Goal: Information Seeking & Learning: Learn about a topic

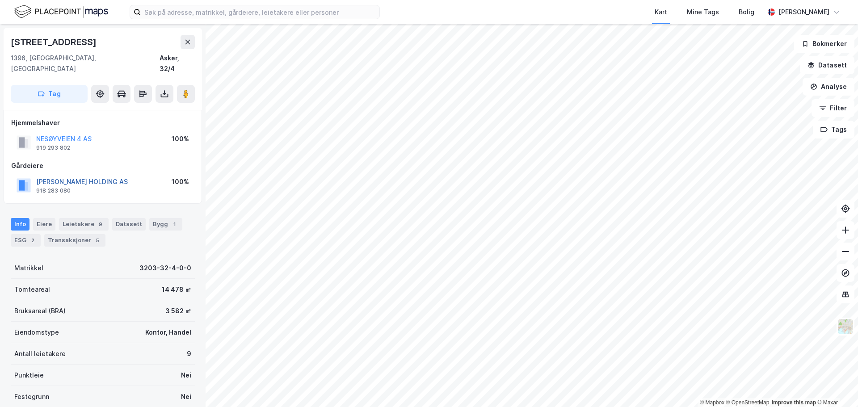
click at [0, 0] on button "[PERSON_NAME] HOLDING AS" at bounding box center [0, 0] width 0 height 0
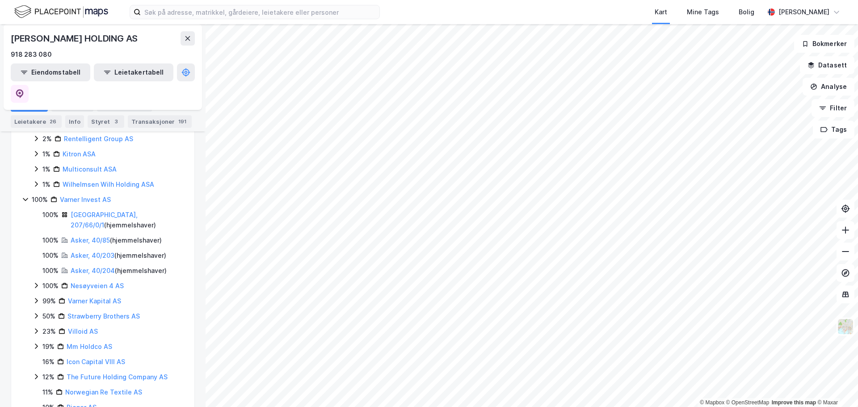
scroll to position [358, 0]
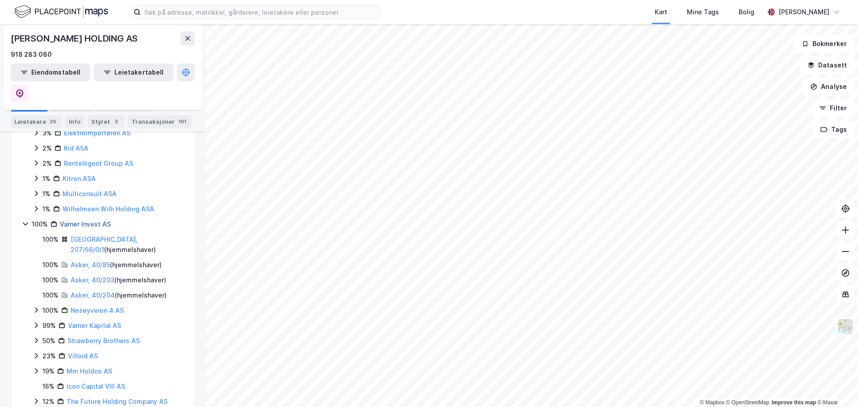
click at [87, 220] on link "Varner Invest AS" at bounding box center [85, 224] width 51 height 8
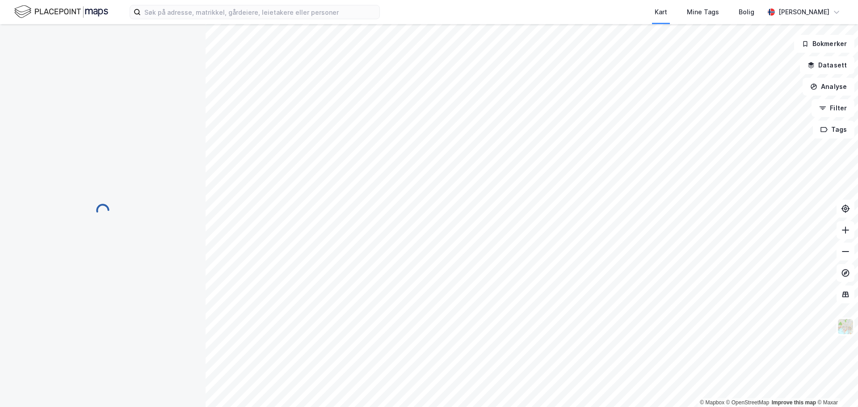
scroll to position [0, 0]
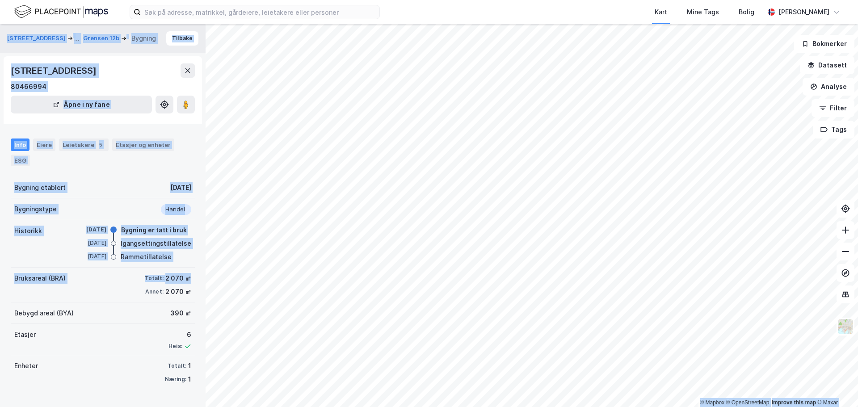
click at [306, 256] on div "© Mapbox © OpenStreetMap Improve this map © [PERSON_NAME][STREET_ADDRESS] ... G…" at bounding box center [429, 215] width 858 height 383
click at [188, 104] on image at bounding box center [185, 104] width 5 height 9
click at [30, 34] on button "[STREET_ADDRESS]" at bounding box center [37, 38] width 60 height 11
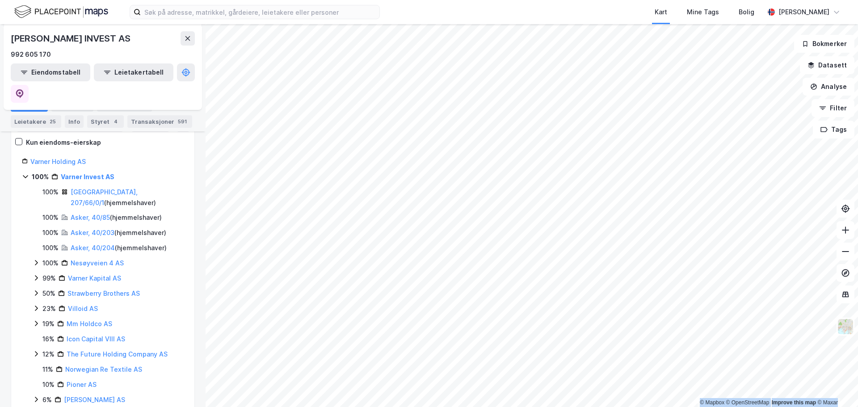
scroll to position [134, 0]
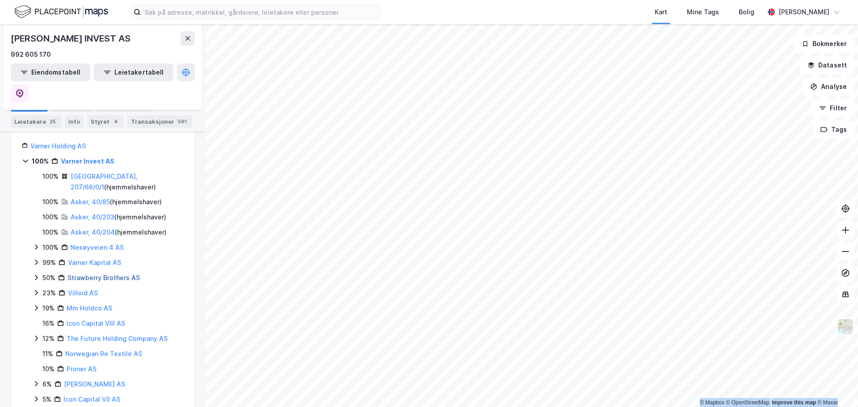
click at [117, 274] on link "Strawberry Brothers AS" at bounding box center [103, 278] width 72 height 8
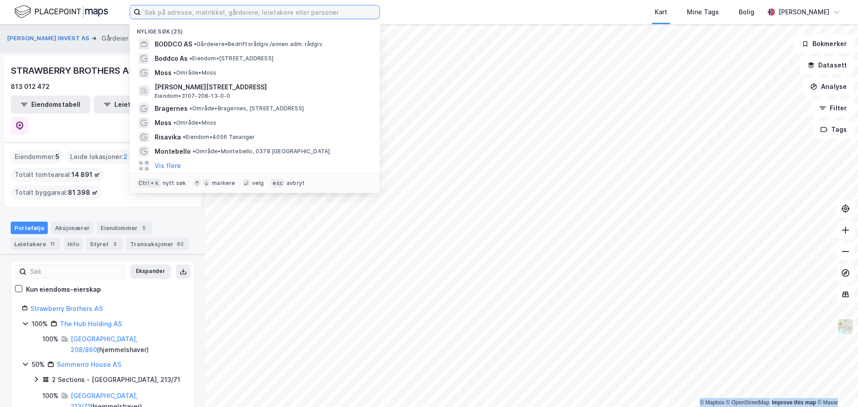
click at [155, 11] on input at bounding box center [260, 11] width 239 height 13
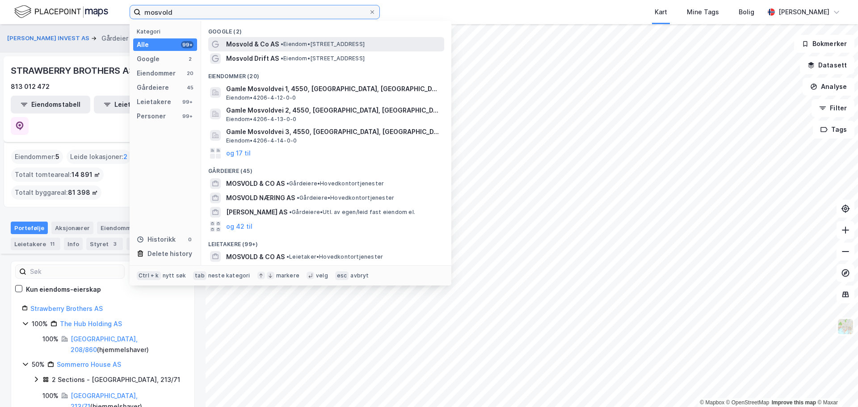
type input "mosvold"
click at [333, 39] on div "Mosvold & Co AS • Eiendom • [STREET_ADDRESS]" at bounding box center [334, 44] width 216 height 11
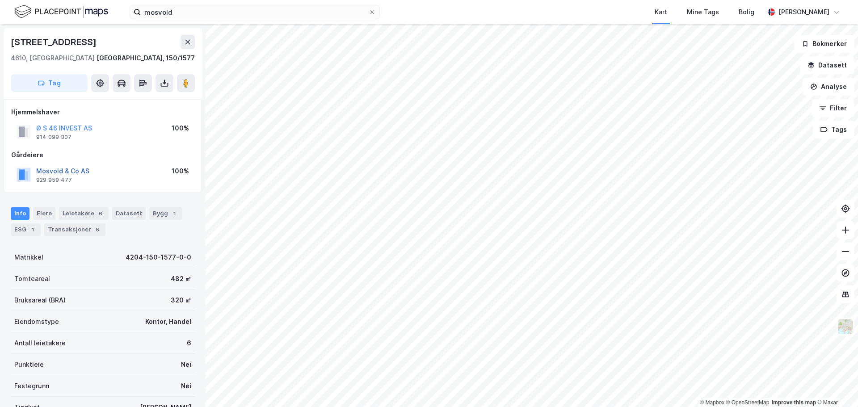
click at [0, 0] on button "Mosvold & Co AS" at bounding box center [0, 0] width 0 height 0
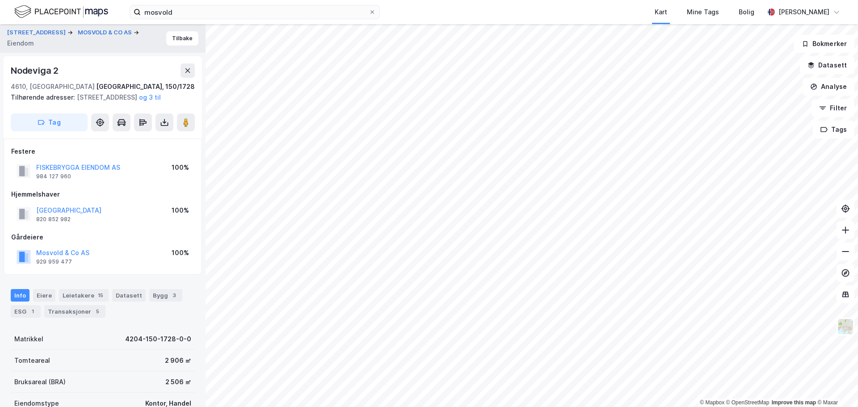
scroll to position [1, 0]
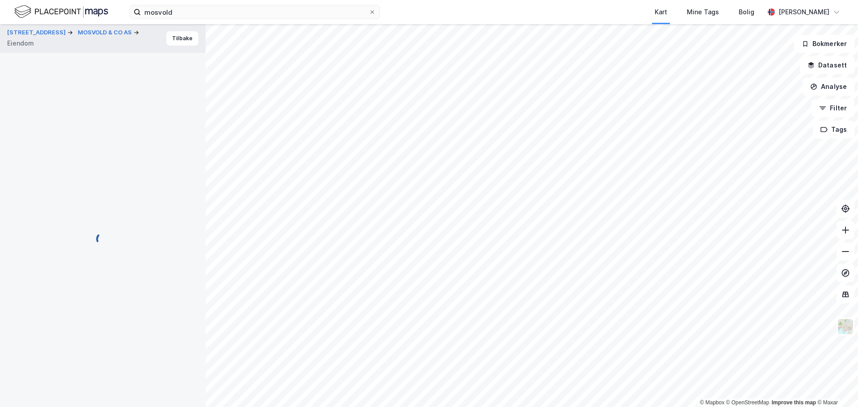
scroll to position [1, 0]
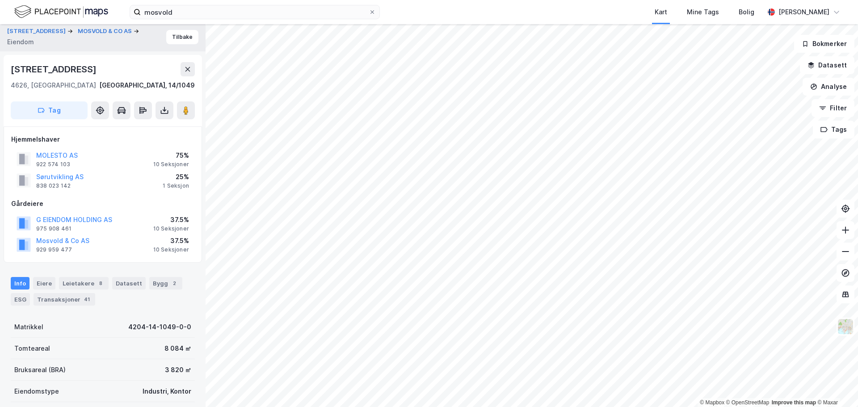
scroll to position [1, 0]
click at [0, 0] on button "Sørutvikling AS" at bounding box center [0, 0] width 0 height 0
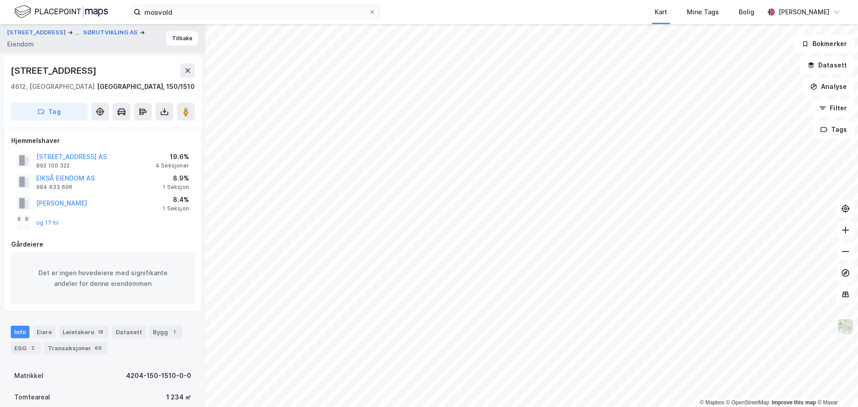
scroll to position [1, 0]
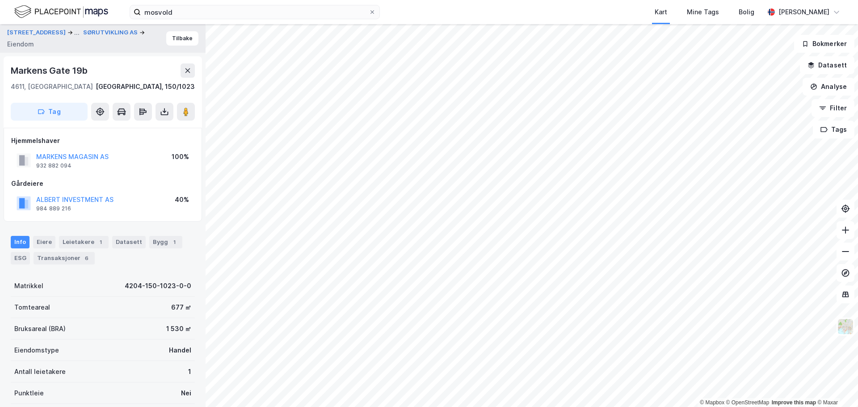
scroll to position [1, 0]
click at [0, 0] on button "MARKENS MAGASIN AS" at bounding box center [0, 0] width 0 height 0
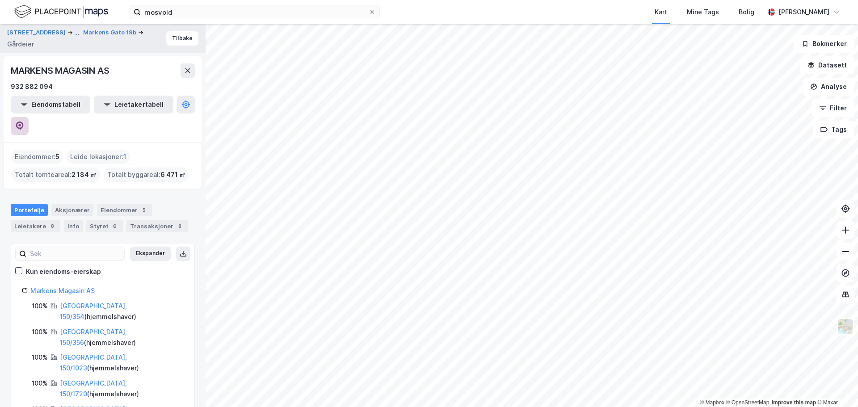
click at [24, 122] on icon at bounding box center [20, 126] width 8 height 9
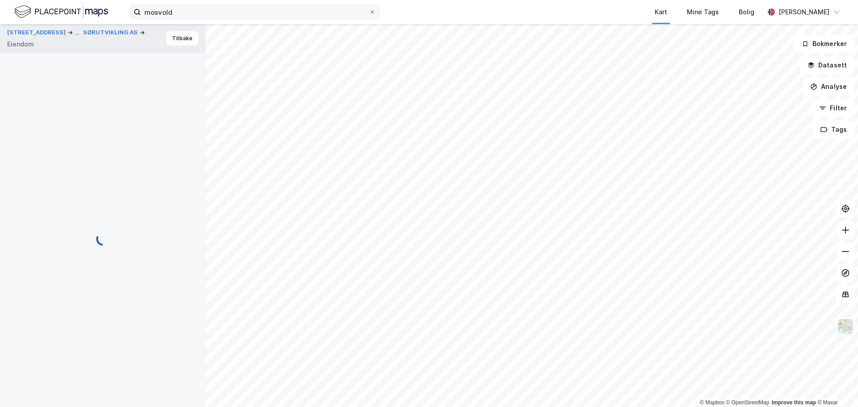
scroll to position [1, 0]
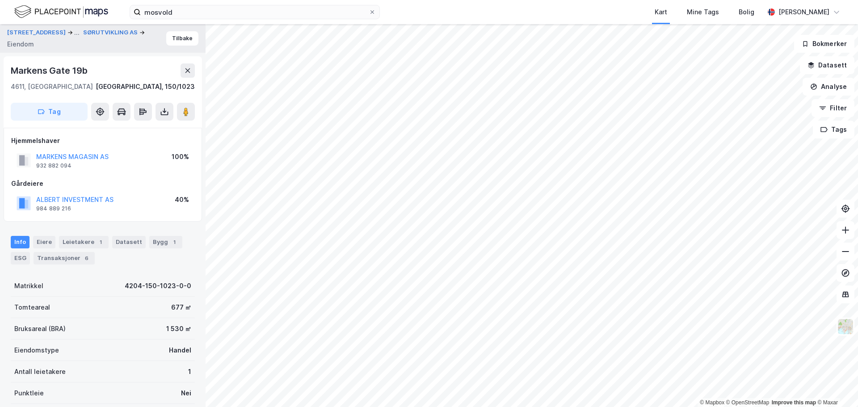
scroll to position [1, 0]
